Goal: Task Accomplishment & Management: Manage account settings

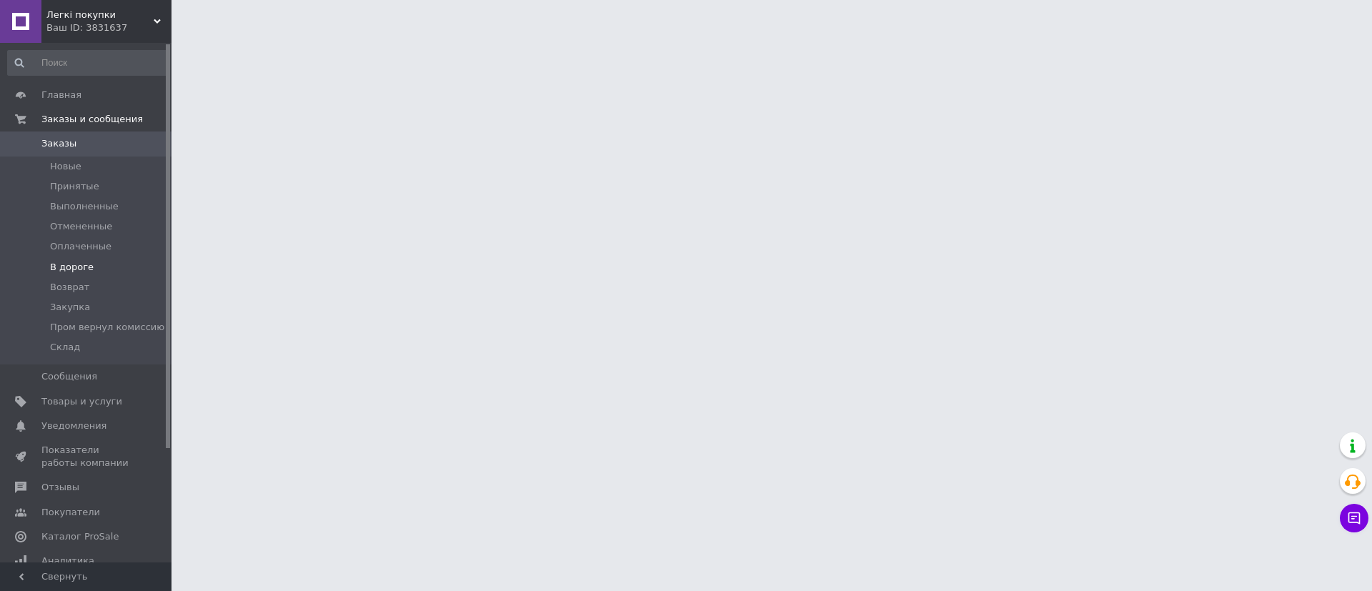
click at [86, 269] on span "В дороге" at bounding box center [72, 267] width 44 height 13
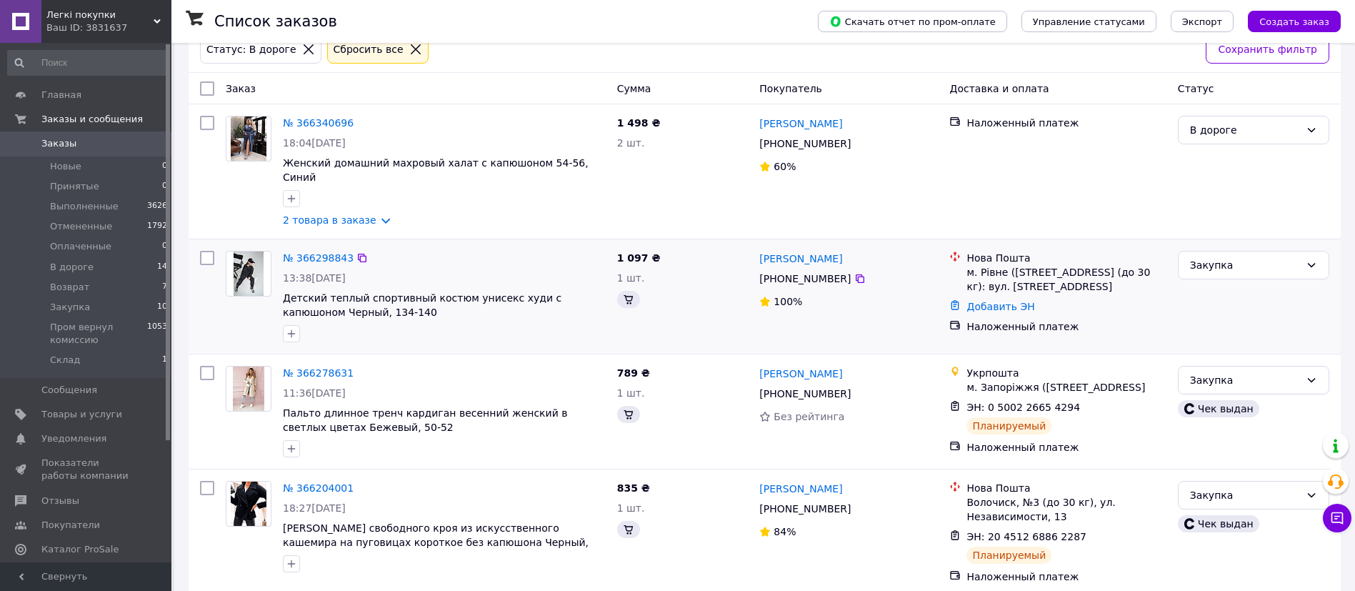
scroll to position [90, 0]
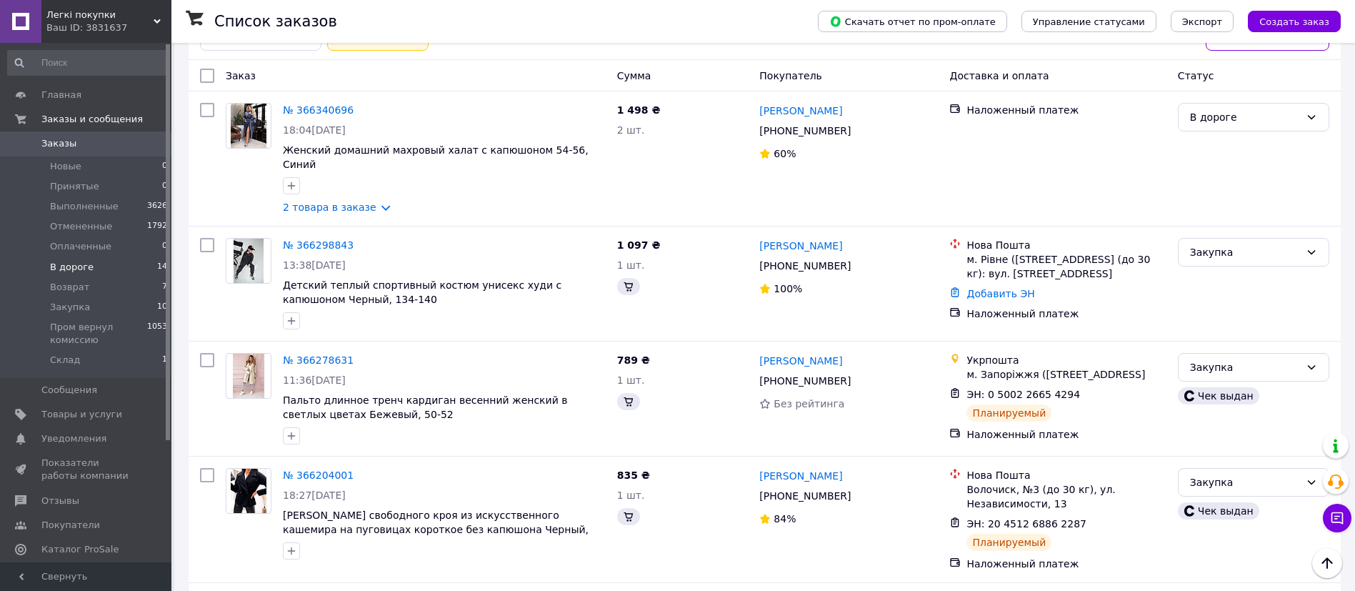
click at [75, 270] on span "В дороге" at bounding box center [72, 267] width 44 height 13
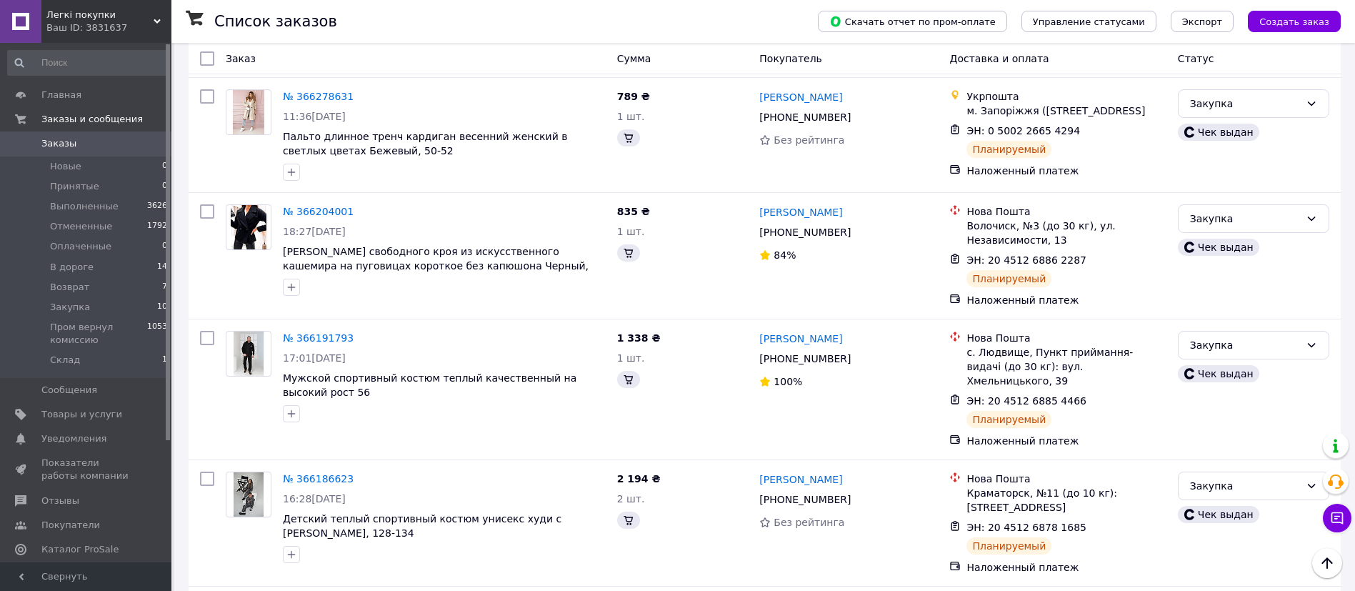
scroll to position [356, 0]
click at [104, 268] on li "В дороге 14" at bounding box center [88, 267] width 176 height 20
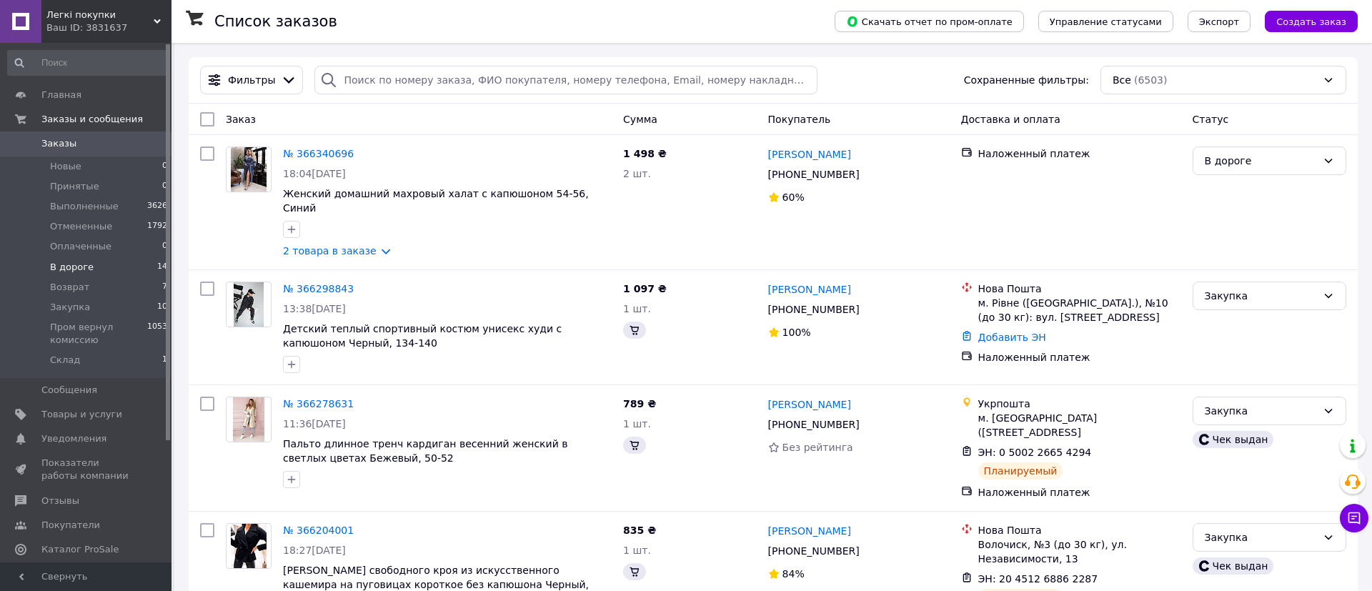
click at [90, 266] on li "В дороге 14" at bounding box center [88, 267] width 176 height 20
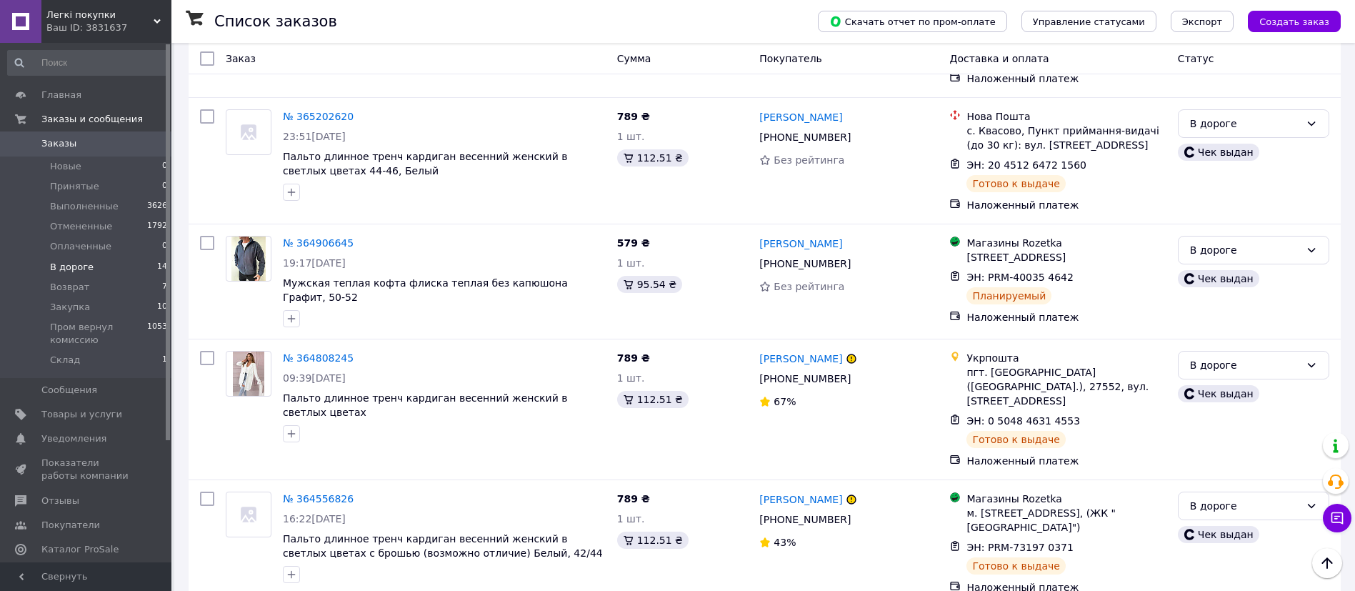
scroll to position [1353, 0]
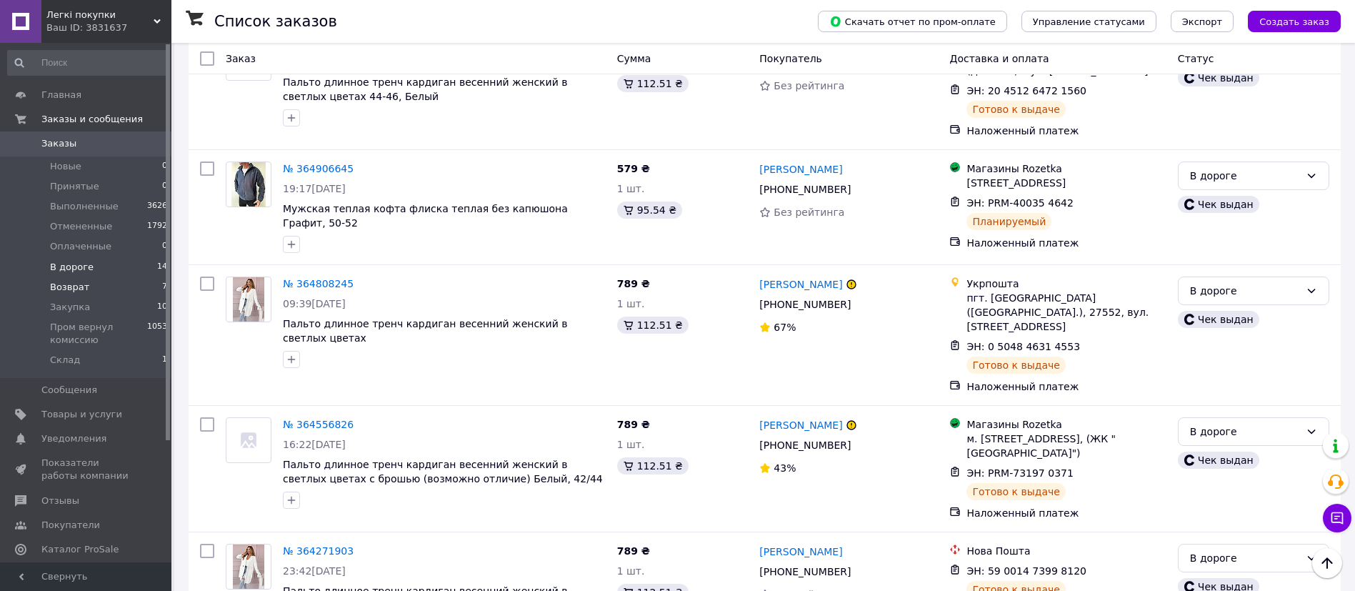
click at [79, 281] on span "Возврат" at bounding box center [69, 287] width 39 height 13
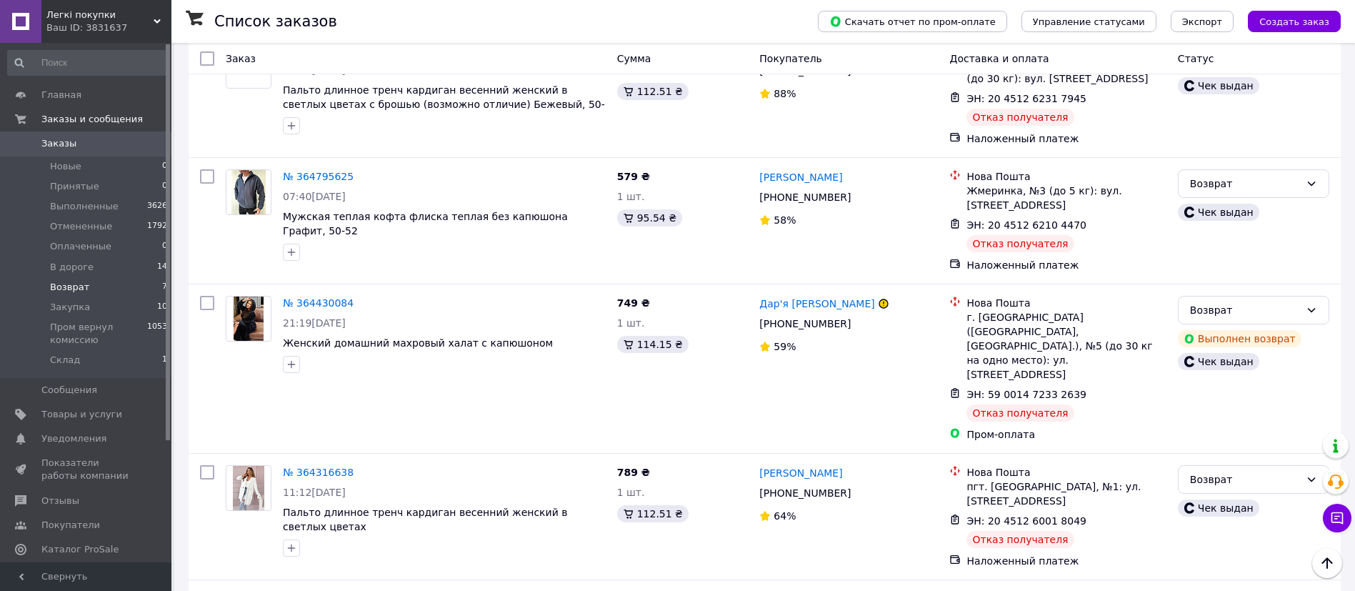
scroll to position [493, 0]
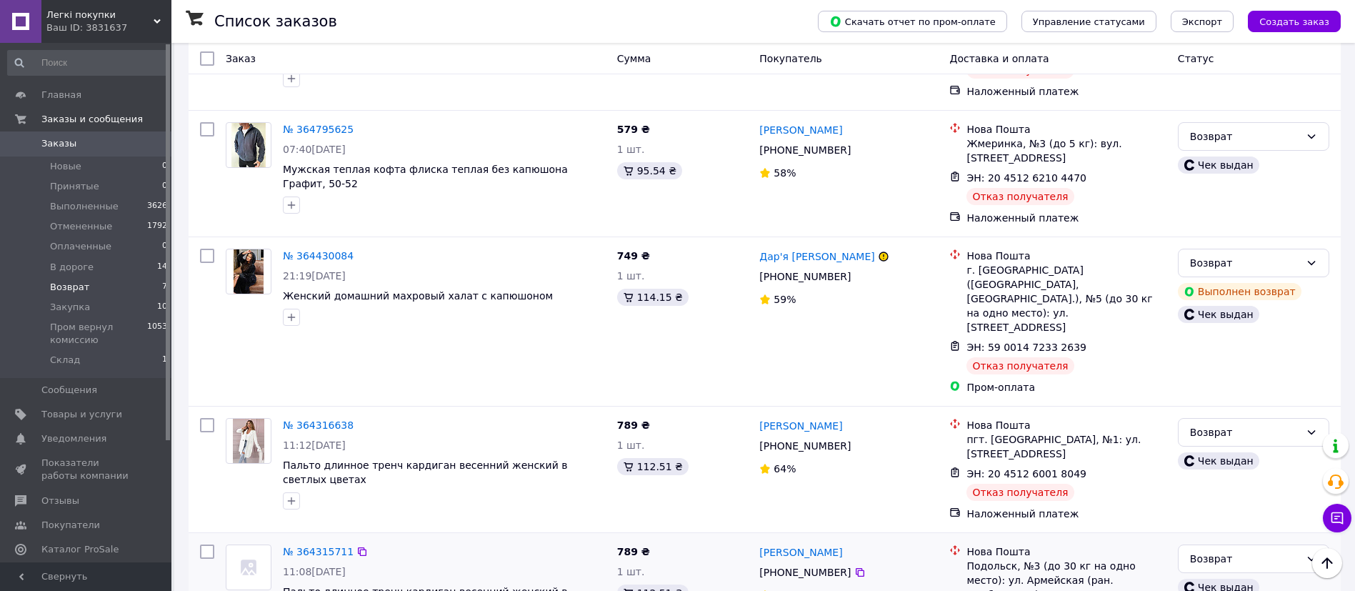
click at [211, 544] on input "checkbox" at bounding box center [207, 551] width 14 height 14
checkbox input "true"
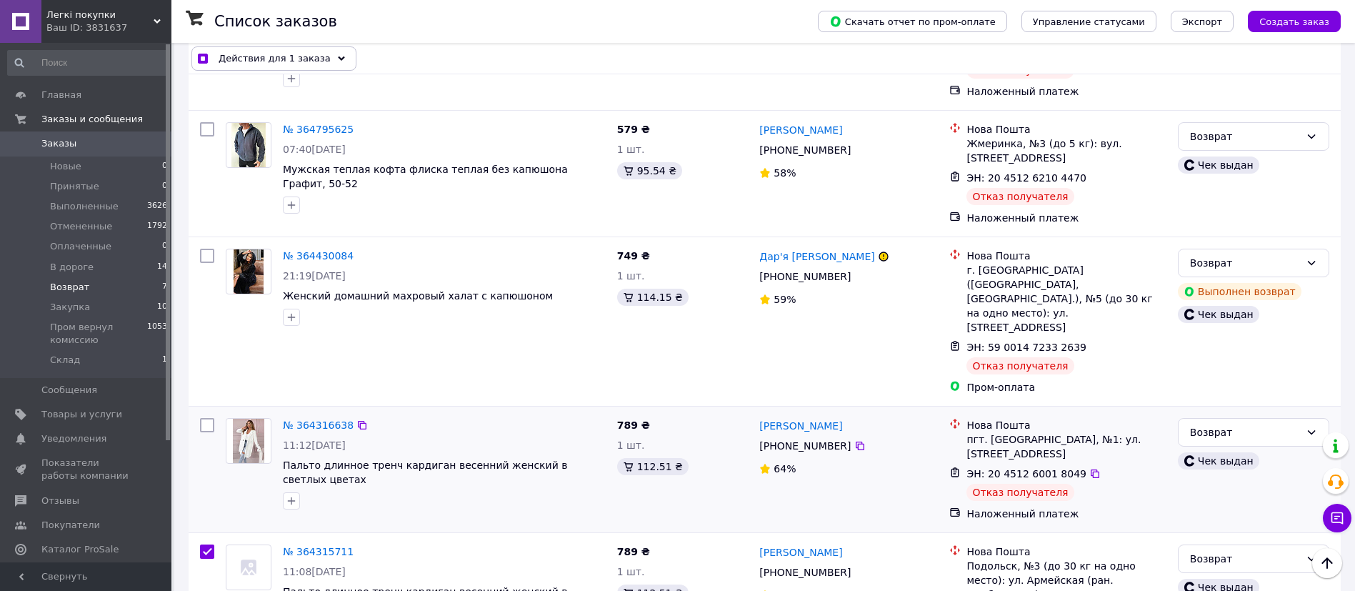
click at [204, 418] on input "checkbox" at bounding box center [207, 425] width 14 height 14
checkbox input "true"
click at [204, 249] on input "checkbox" at bounding box center [207, 256] width 14 height 14
checkbox input "true"
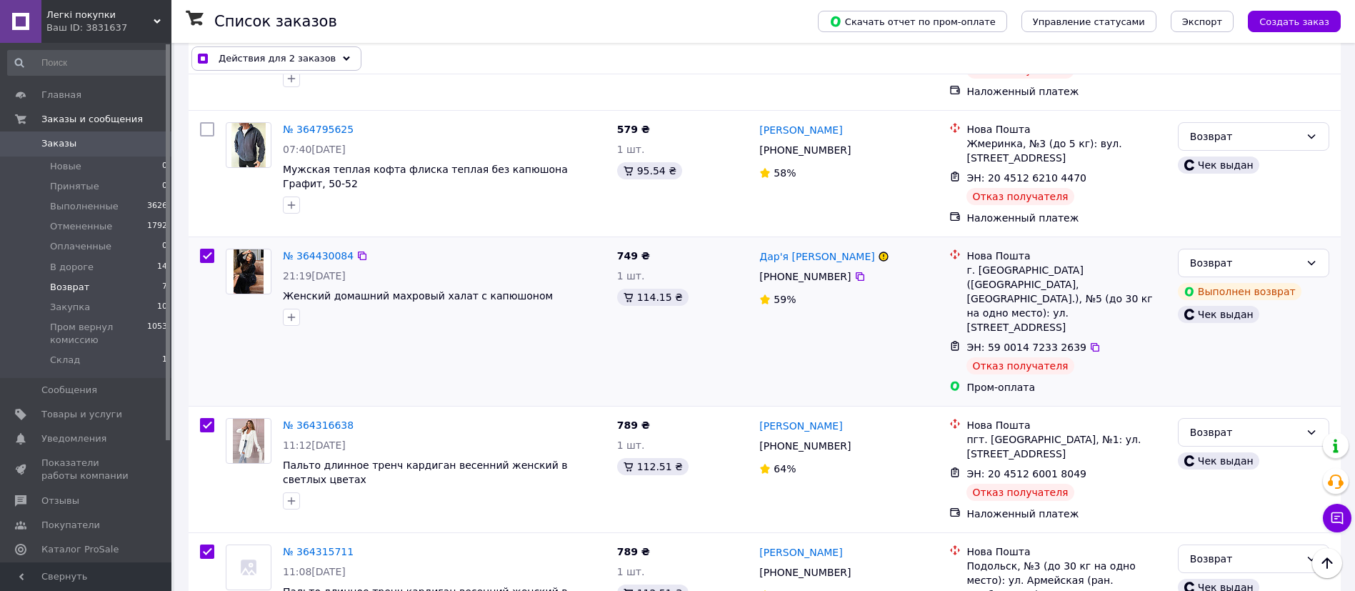
checkbox input "true"
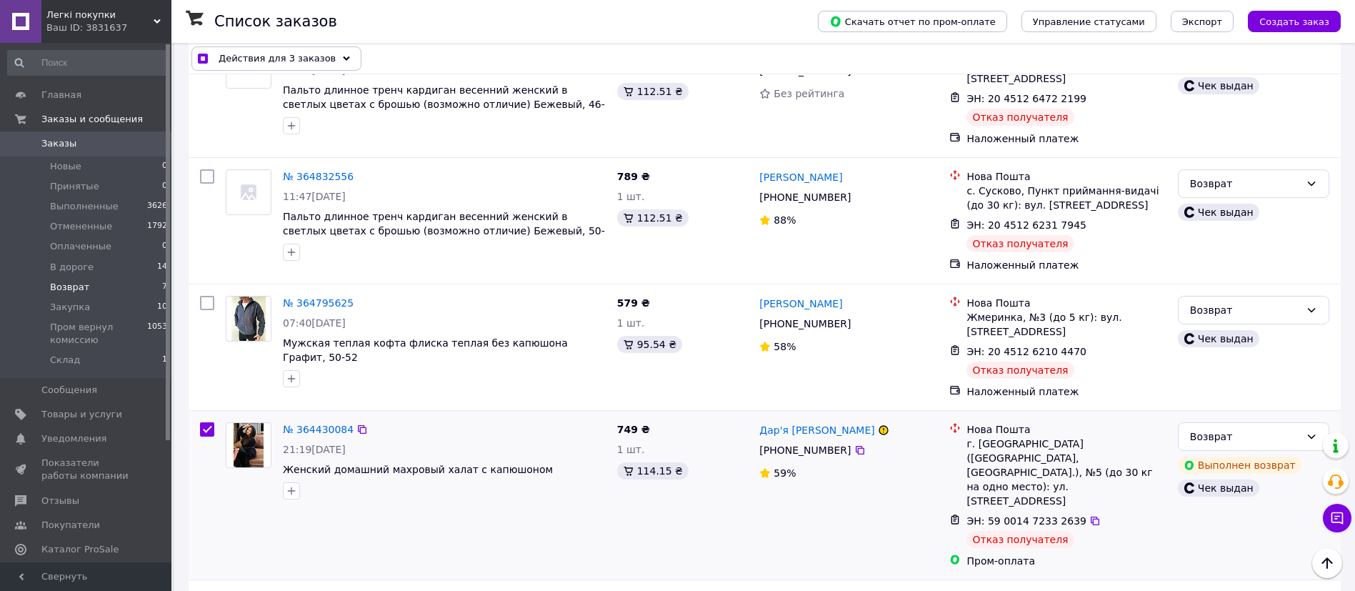
scroll to position [319, 0]
click at [209, 297] on input "checkbox" at bounding box center [207, 304] width 14 height 14
checkbox input "true"
click at [210, 170] on input "checkbox" at bounding box center [207, 177] width 14 height 14
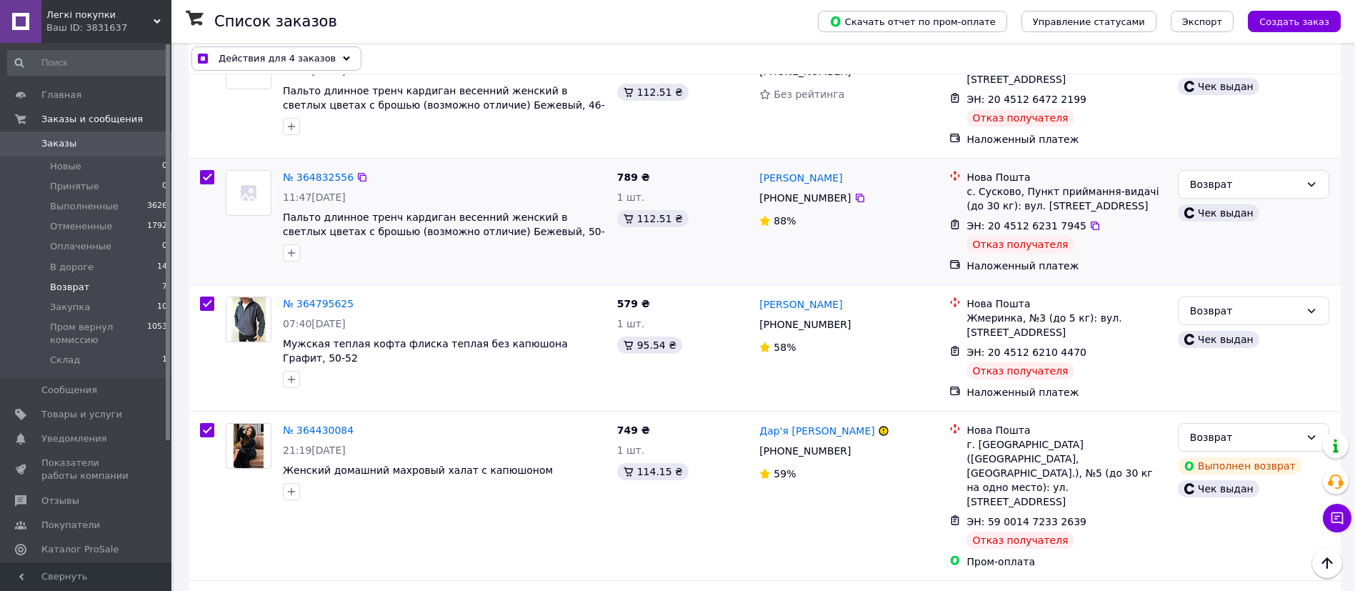
checkbox input "true"
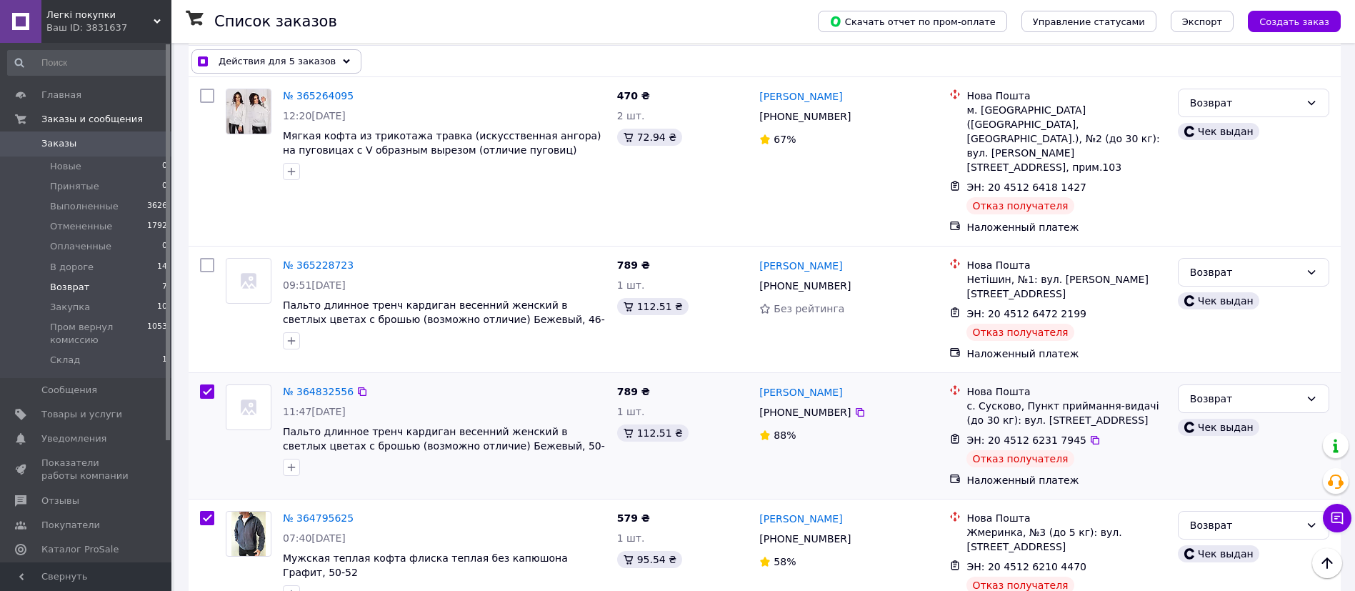
scroll to position [103, 0]
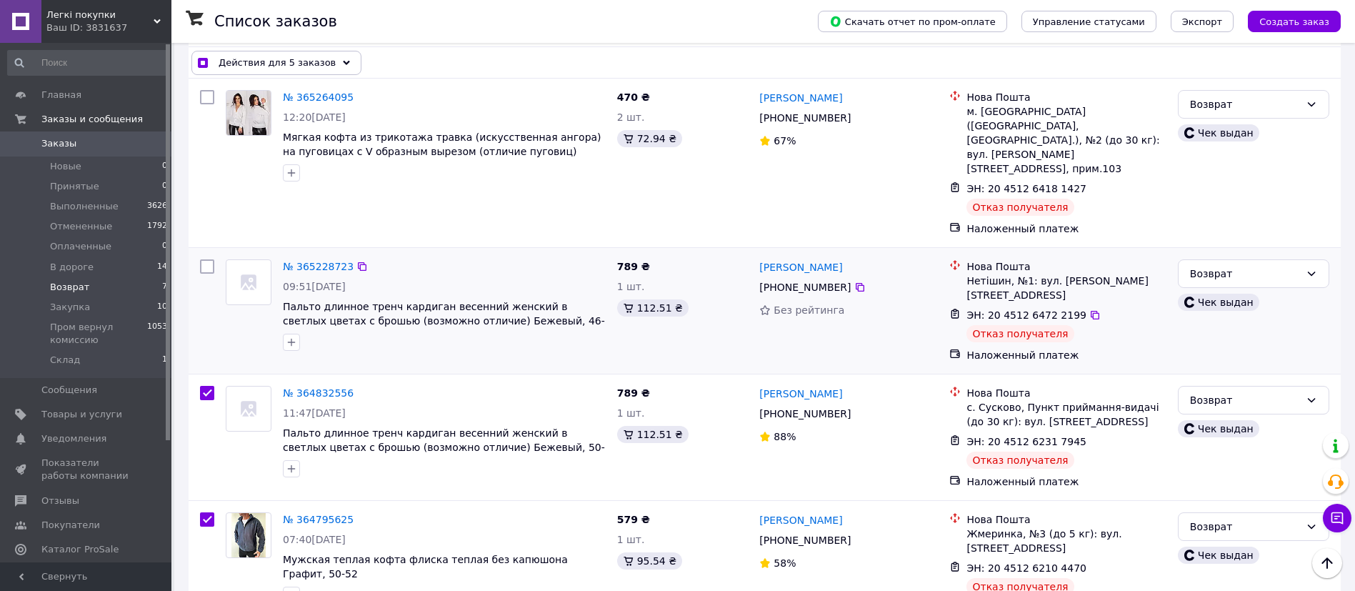
click at [211, 259] on input "checkbox" at bounding box center [207, 266] width 14 height 14
checkbox input "true"
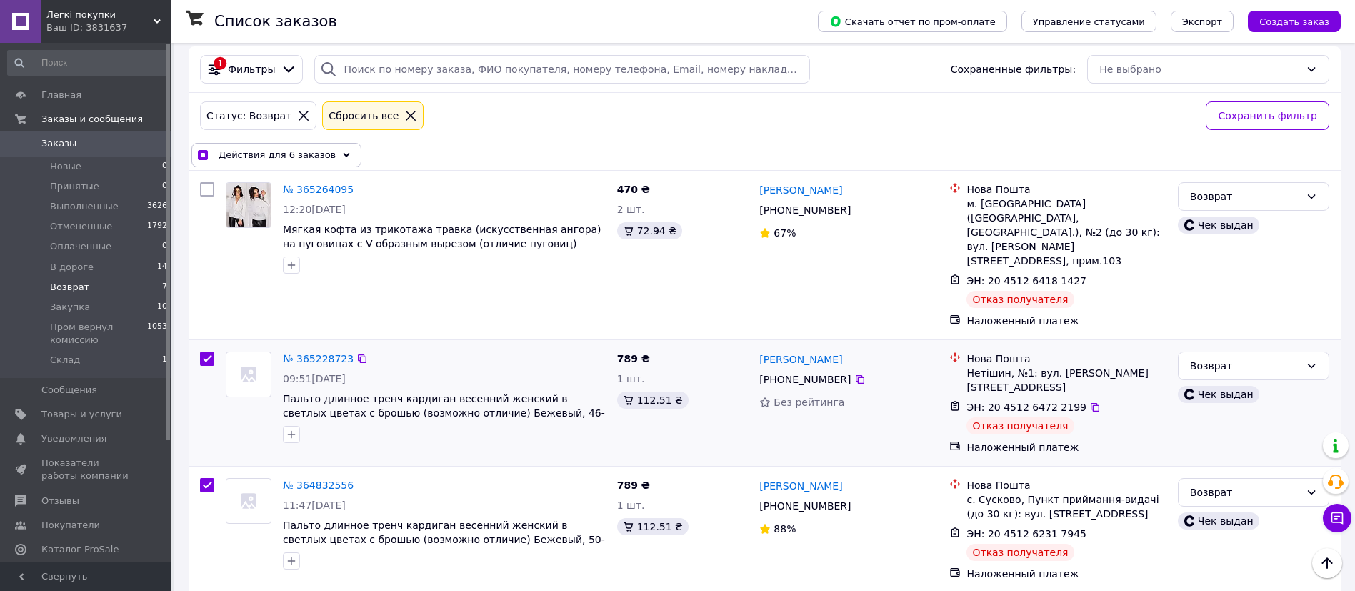
scroll to position [9, 0]
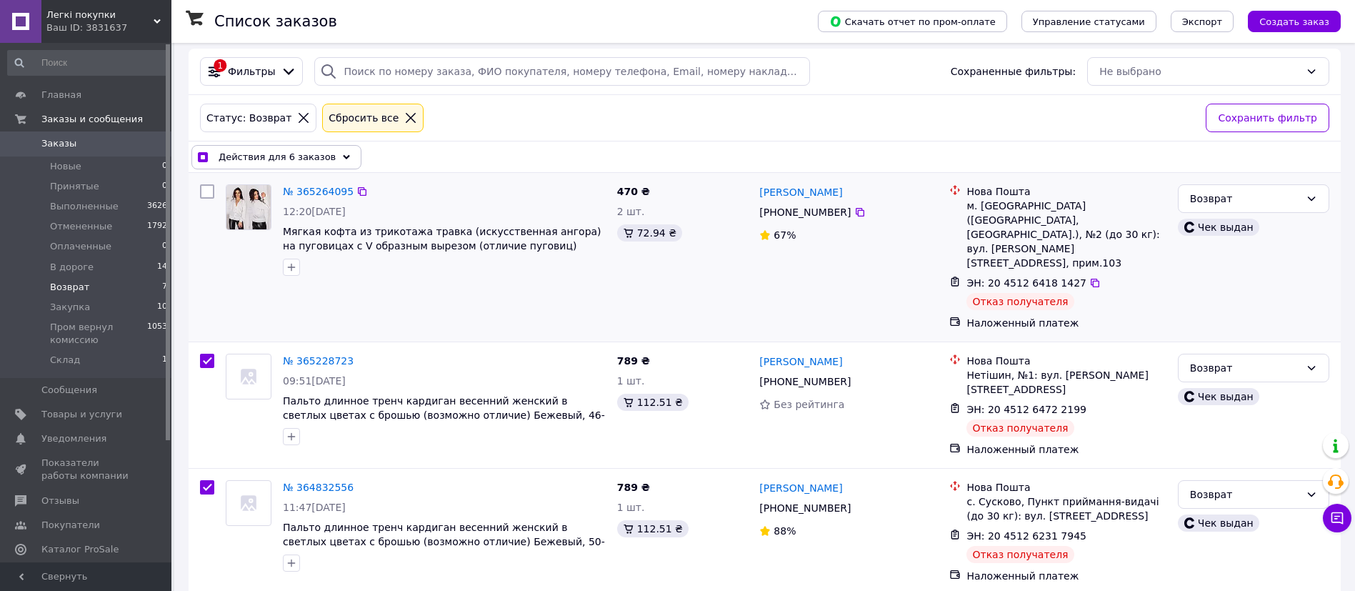
click at [204, 188] on input "checkbox" at bounding box center [207, 191] width 14 height 14
click at [286, 166] on div "Действия для 7 заказов" at bounding box center [276, 157] width 170 height 24
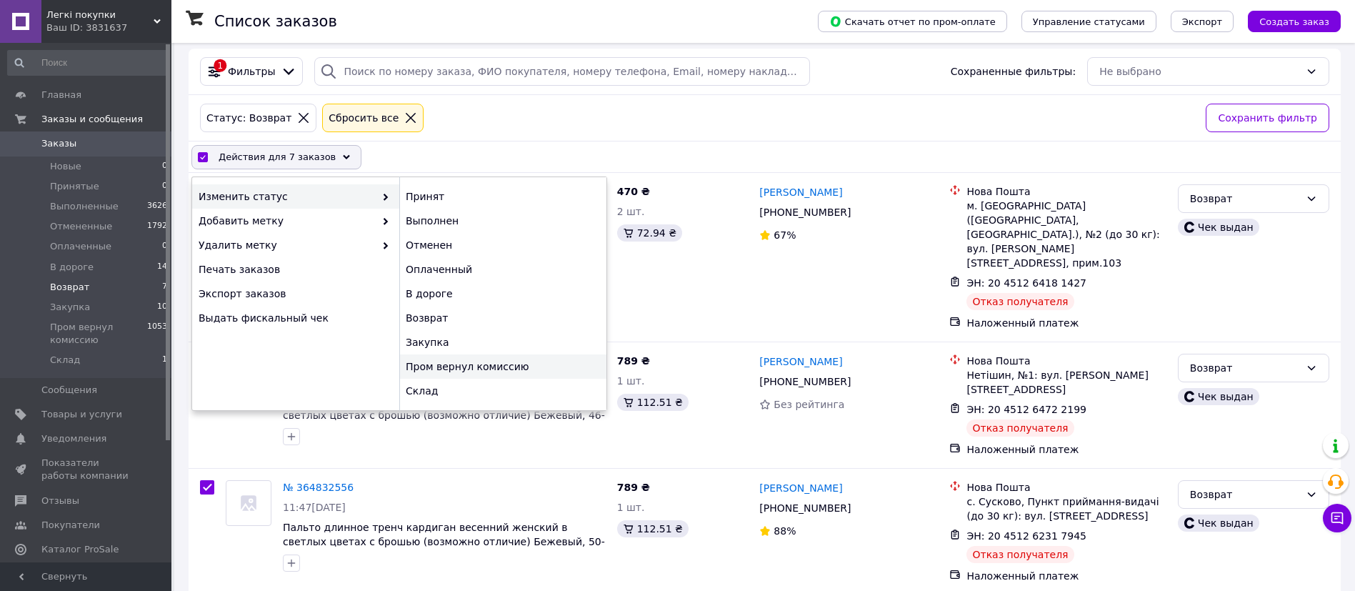
click at [458, 363] on div "Пром вернул комиссию" at bounding box center [502, 366] width 207 height 24
checkbox input "false"
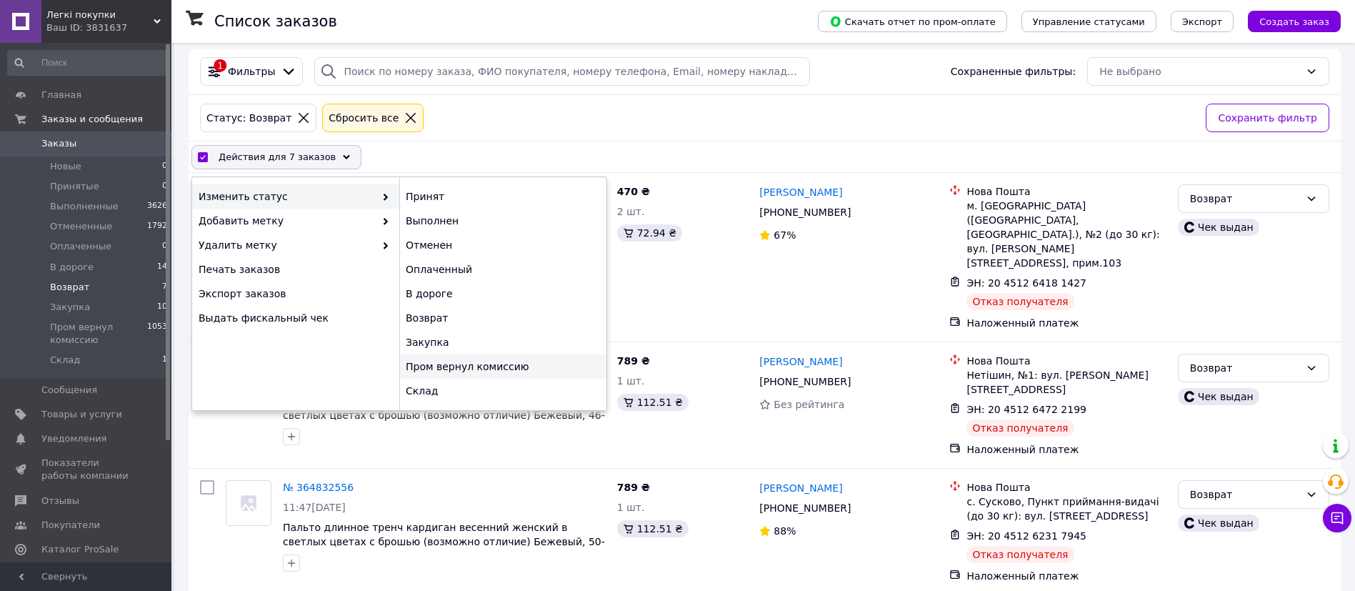
checkbox input "false"
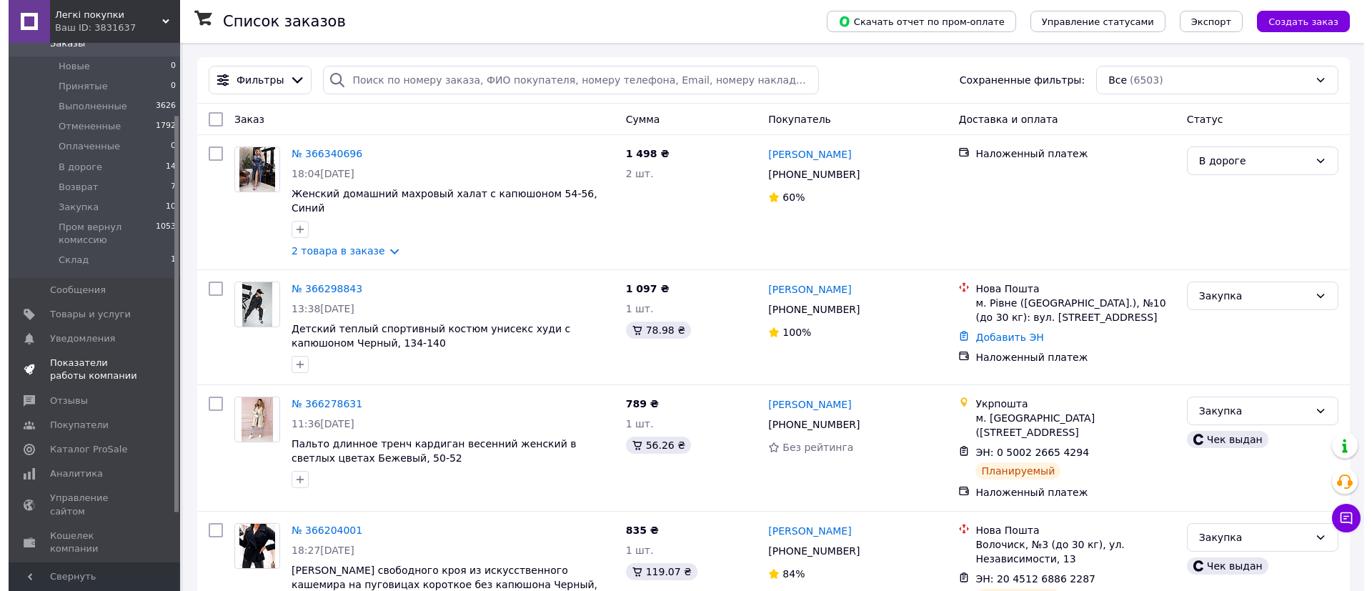
scroll to position [122, 0]
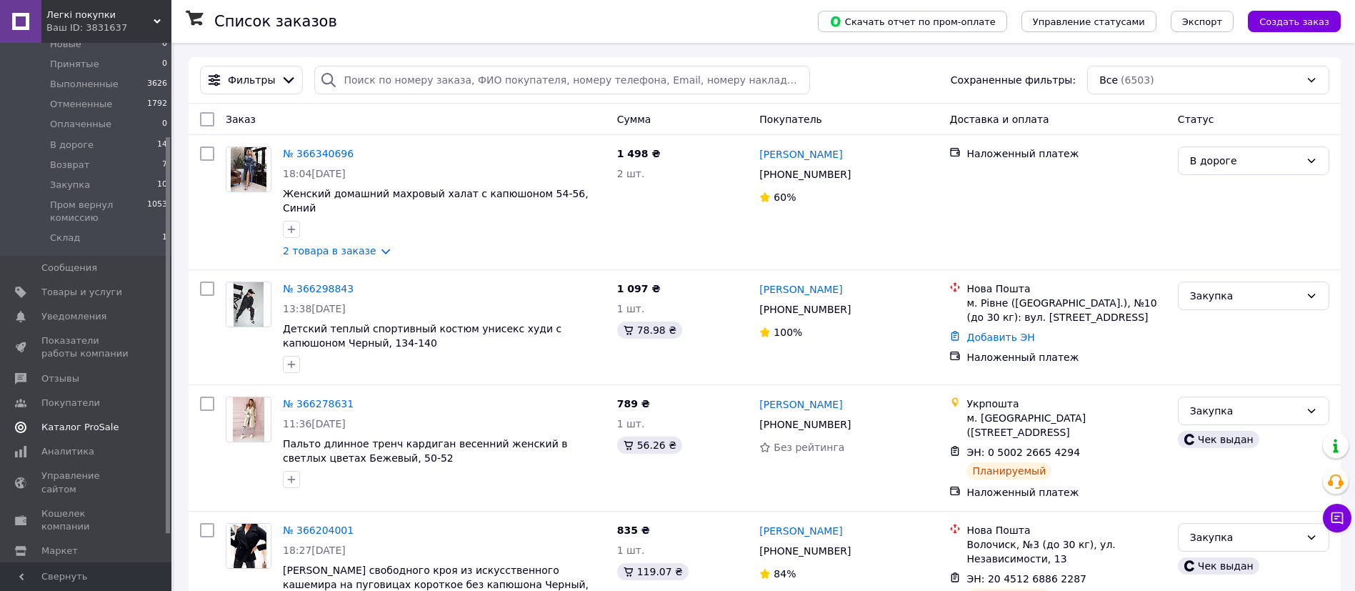
click at [107, 425] on span "Каталог ProSale" at bounding box center [86, 427] width 91 height 13
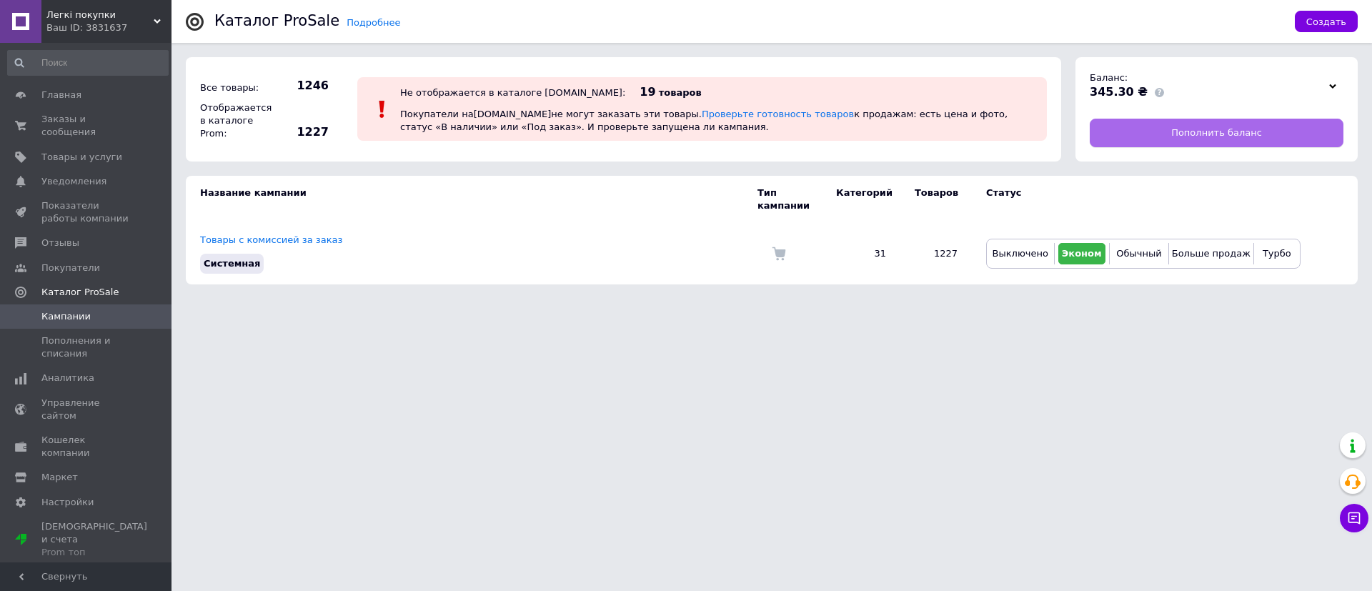
click at [1247, 136] on span "Пополнить баланс" at bounding box center [1216, 132] width 91 height 13
click at [92, 372] on span "Аналитика" at bounding box center [86, 378] width 91 height 13
